Goal: Find specific page/section: Find specific page/section

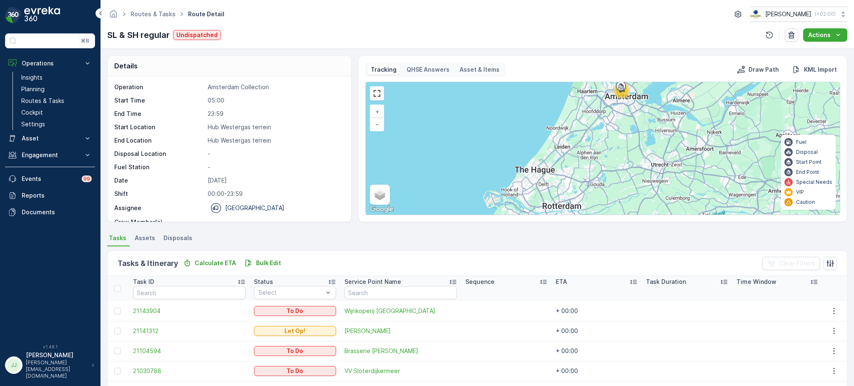
scroll to position [167, 0]
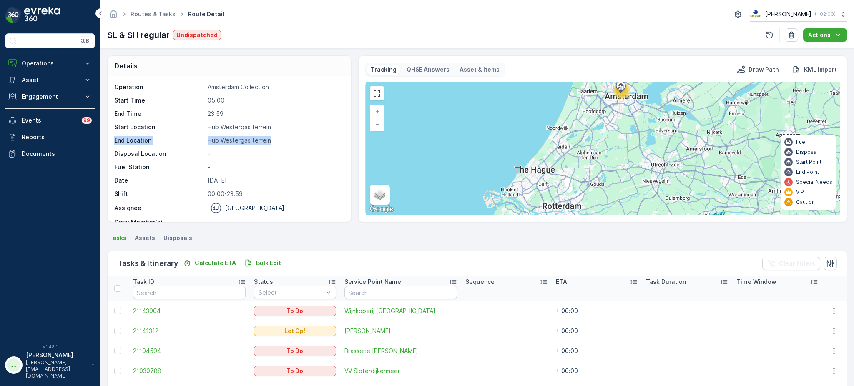
drag, startPoint x: 348, startPoint y: 131, endPoint x: 349, endPoint y: 142, distance: 11.3
click at [349, 142] on div "Operation Amsterdam Collection Start Time 05:00 End Time 23:59 Start Location […" at bounding box center [230, 149] width 244 height 146
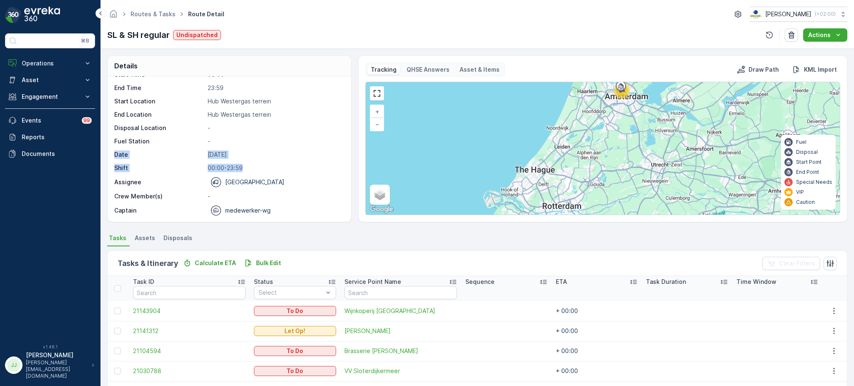
drag, startPoint x: 348, startPoint y: 168, endPoint x: 348, endPoint y: 141, distance: 27.5
click at [348, 141] on div "Operation Amsterdam Collection Start Time 05:00 End Time 23:59 Start Location […" at bounding box center [230, 149] width 244 height 146
click at [354, 152] on div "Details Operation Amsterdam Collection Start Time 05:00 End Time 23:59 Start Lo…" at bounding box center [477, 138] width 740 height 167
drag, startPoint x: 351, startPoint y: 178, endPoint x: 353, endPoint y: 126, distance: 53.0
click at [353, 126] on div "Details Operation Amsterdam Collection Start Time 05:00 End Time 23:59 Start Lo…" at bounding box center [477, 138] width 740 height 167
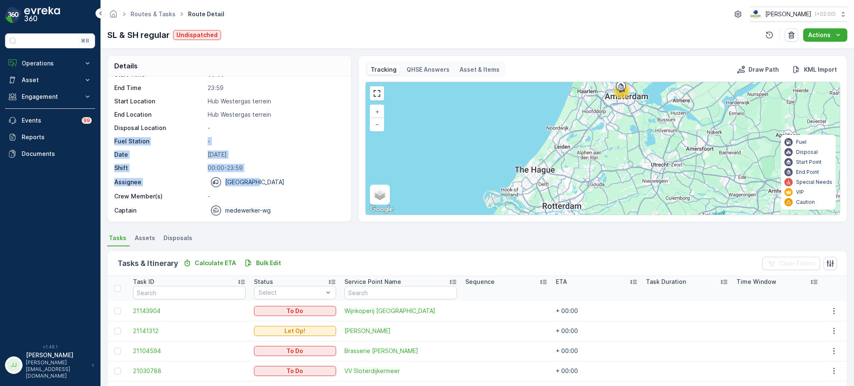
click at [353, 126] on div "Details Operation Amsterdam Collection Start Time 05:00 End Time 23:59 Start Lo…" at bounding box center [477, 138] width 740 height 167
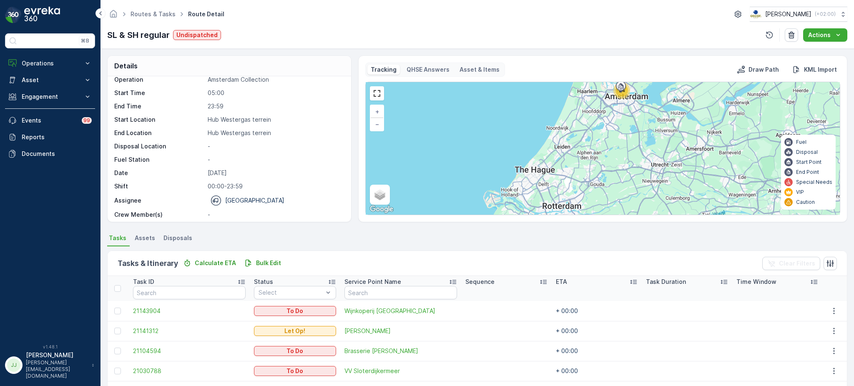
scroll to position [9, 0]
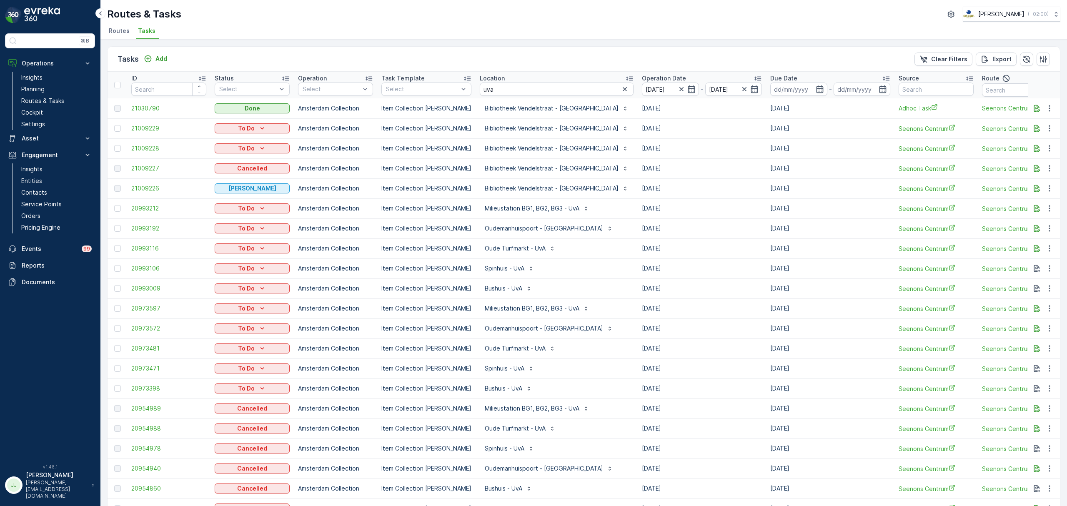
scroll to position [30, 0]
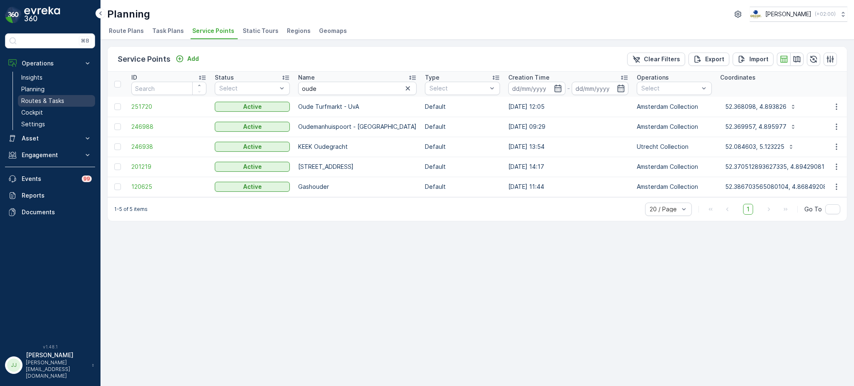
click at [62, 99] on p "Routes & Tasks" at bounding box center [42, 101] width 43 height 8
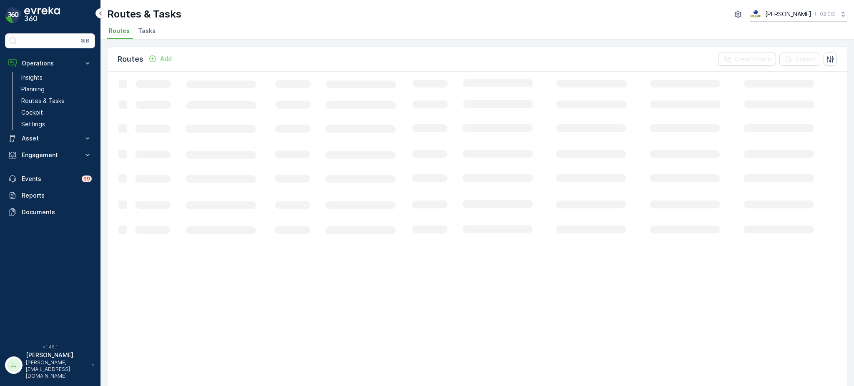
click at [147, 29] on span "Tasks" at bounding box center [147, 31] width 18 height 8
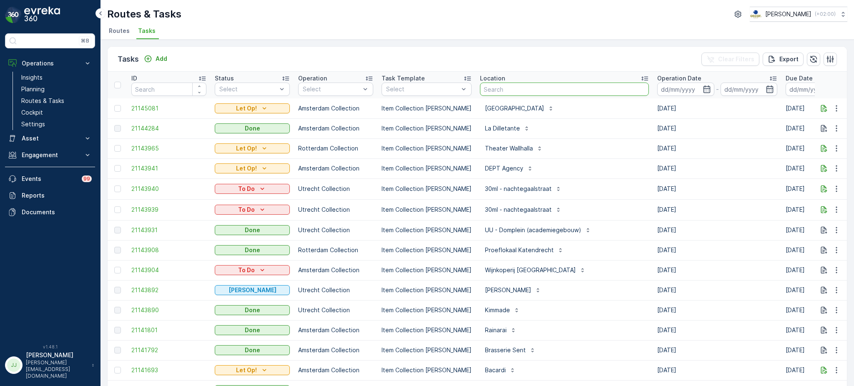
click at [522, 87] on input "text" at bounding box center [564, 89] width 169 height 13
type input "weesper"
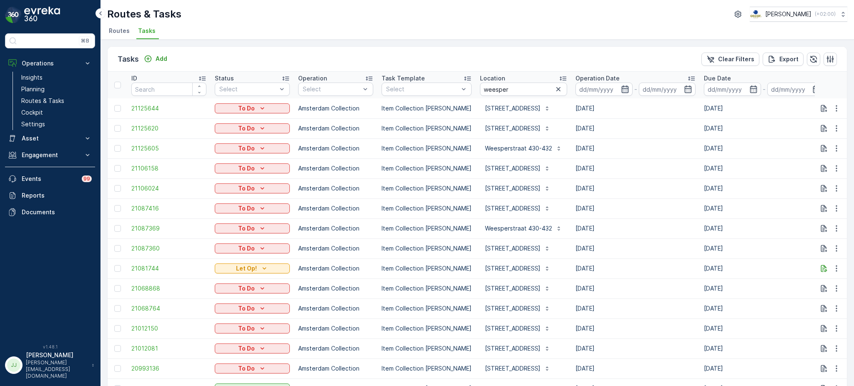
click at [621, 90] on icon "button" at bounding box center [624, 89] width 7 height 8
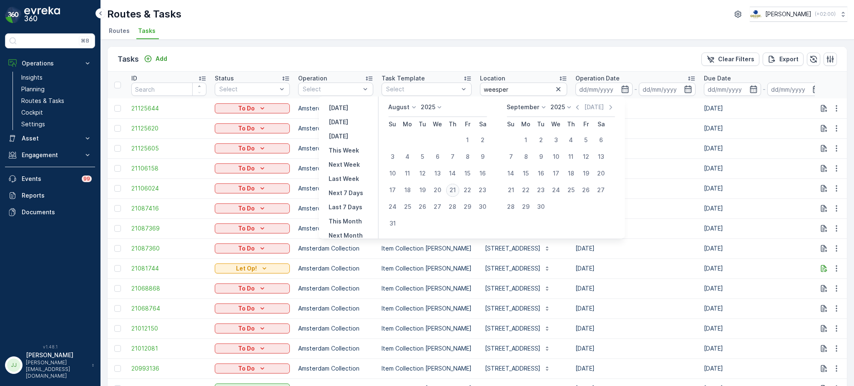
click at [456, 190] on div "21" at bounding box center [452, 189] width 13 height 13
type input "[DATE]"
click at [456, 190] on div "21" at bounding box center [452, 189] width 13 height 13
type input "[DATE]"
click at [456, 190] on div "21" at bounding box center [452, 189] width 13 height 13
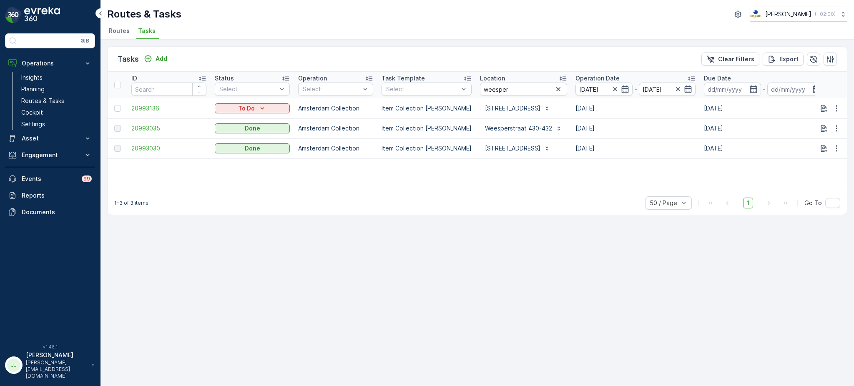
click at [152, 145] on span "20993030" at bounding box center [168, 148] width 75 height 8
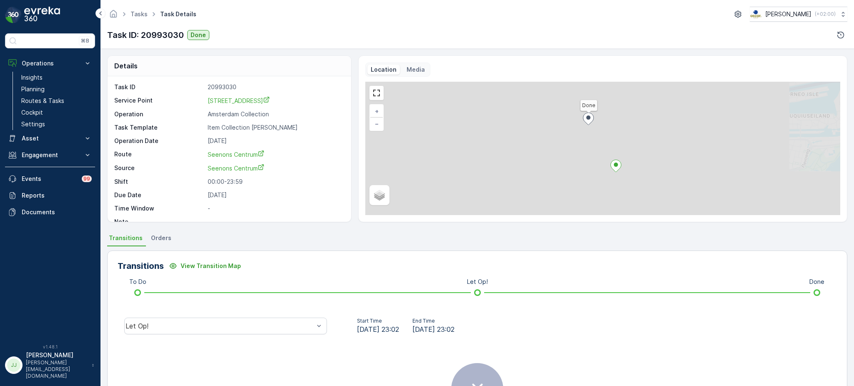
scroll to position [11, 0]
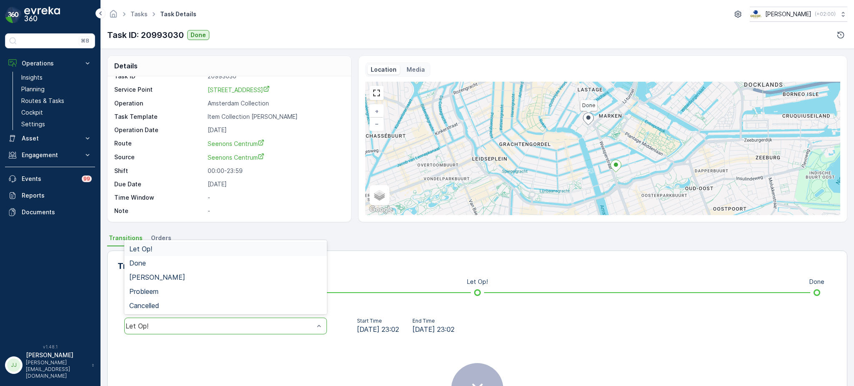
click at [188, 333] on div "Let Op!" at bounding box center [225, 326] width 203 height 17
click at [169, 265] on div "Done" at bounding box center [225, 263] width 193 height 8
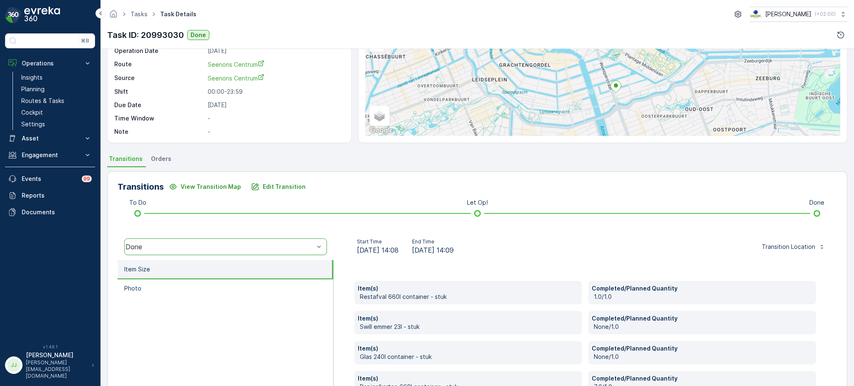
scroll to position [151, 0]
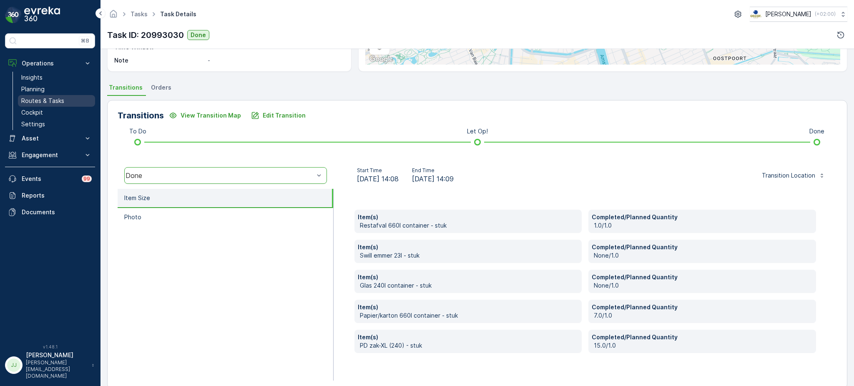
click at [67, 97] on link "Routes & Tasks" at bounding box center [56, 101] width 77 height 12
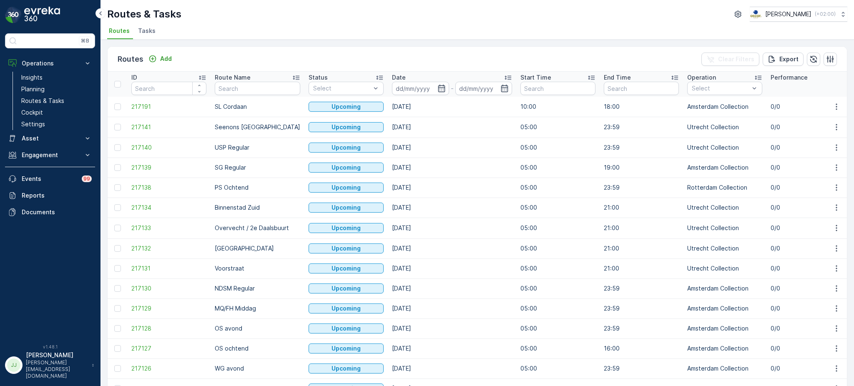
click at [267, 91] on input "text" at bounding box center [257, 88] width 85 height 13
type input "seenons"
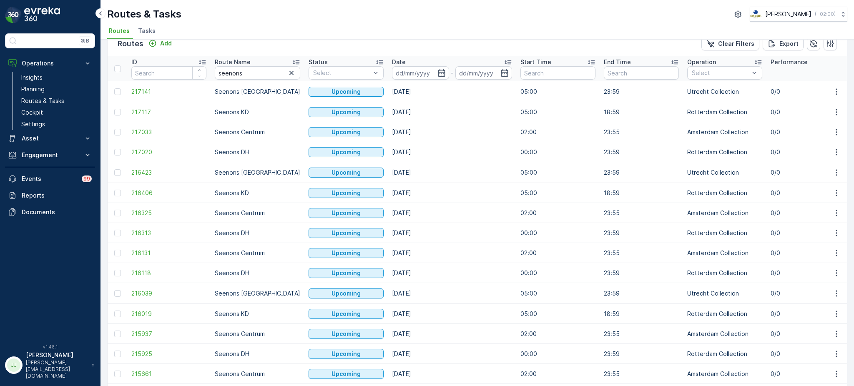
scroll to position [6, 0]
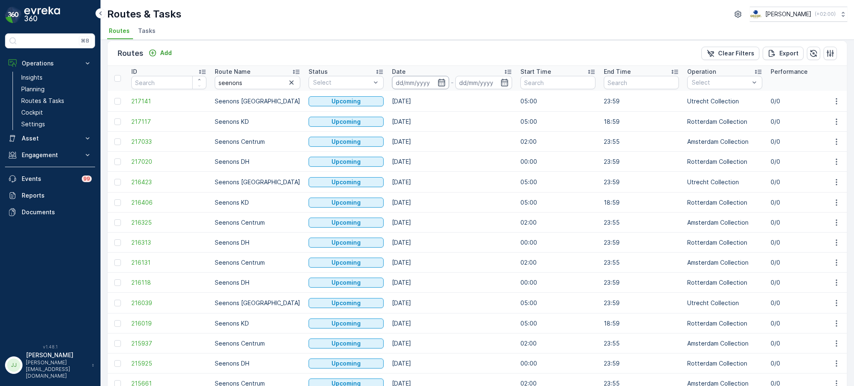
click at [437, 78] on icon "button" at bounding box center [441, 82] width 8 height 8
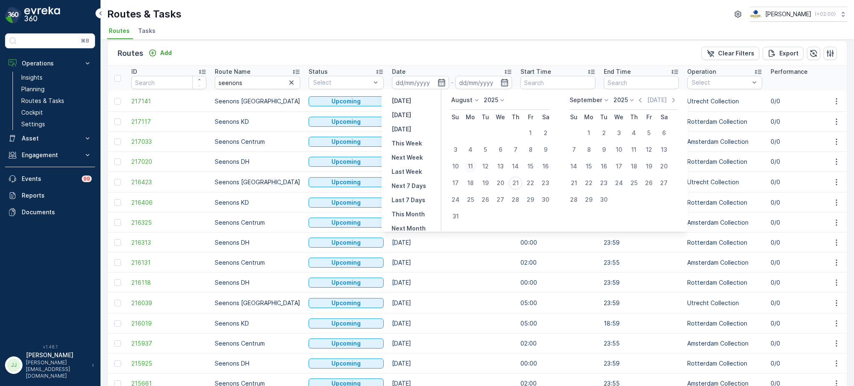
click at [470, 169] on div "11" at bounding box center [470, 166] width 13 height 13
type input "11.08.2025"
click at [530, 182] on div "22" at bounding box center [530, 182] width 13 height 13
type input "22.08.2025"
click at [474, 170] on div "11" at bounding box center [470, 166] width 13 height 13
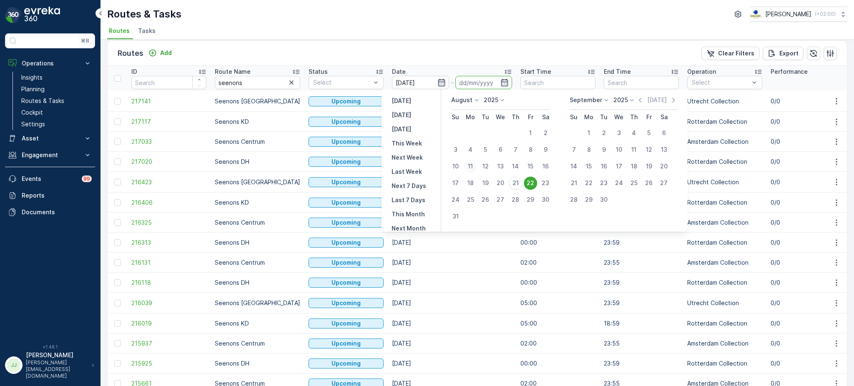
type input "11.08.2025"
click at [534, 179] on div "22" at bounding box center [530, 182] width 13 height 13
type input "22.08.2025"
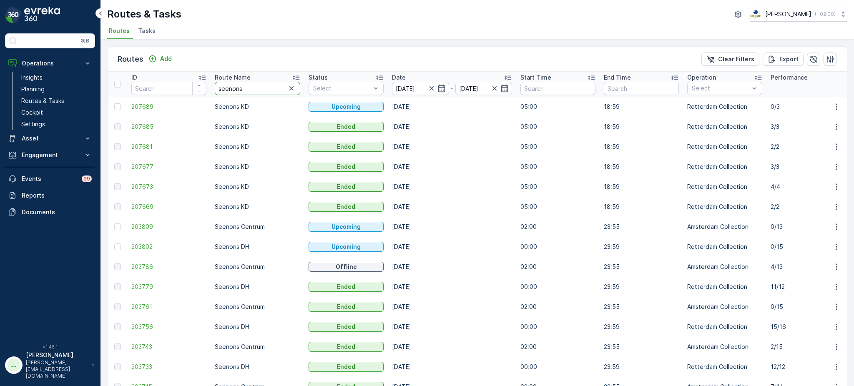
click at [262, 88] on input "seenons" at bounding box center [257, 88] width 85 height 13
type input "seenons centrum"
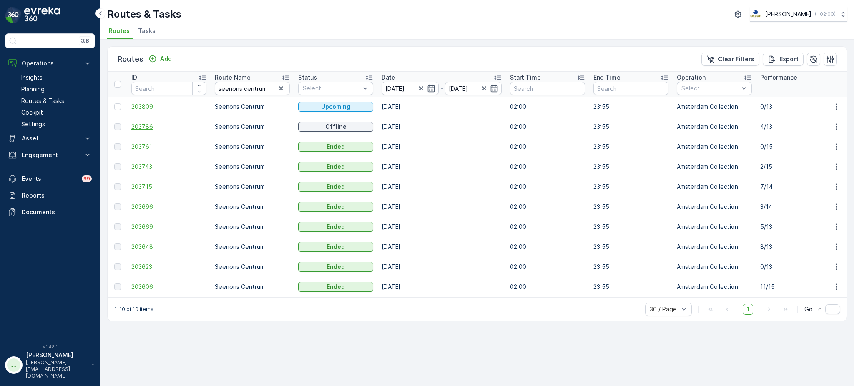
click at [147, 125] on span "203786" at bounding box center [168, 127] width 75 height 8
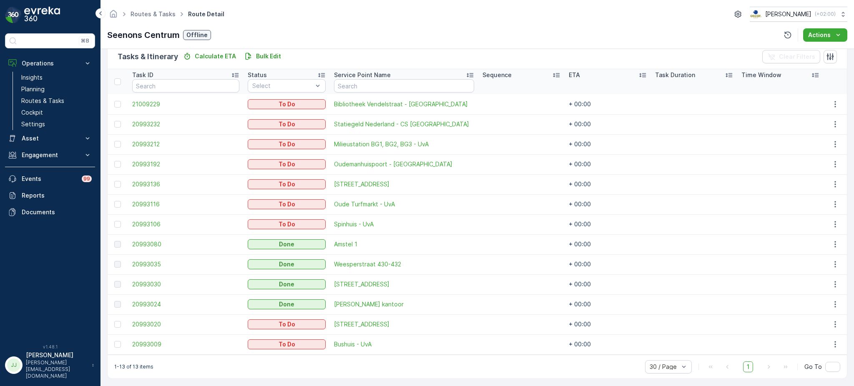
scroll to position [207, 0]
